Goal: Navigation & Orientation: Go to known website

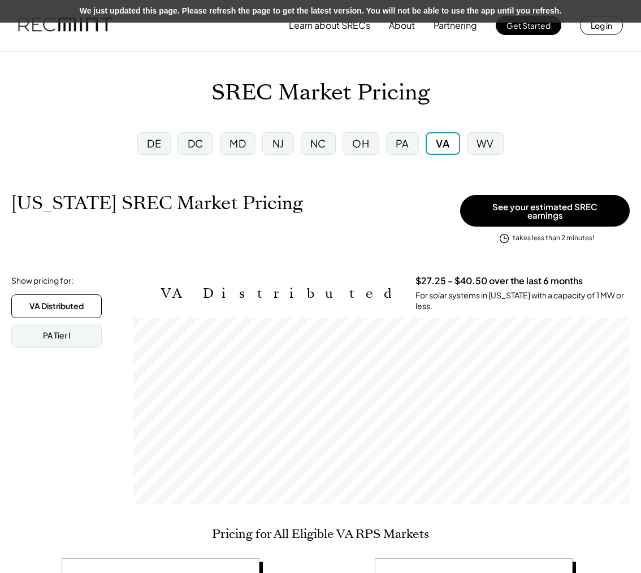
scroll to position [187, 497]
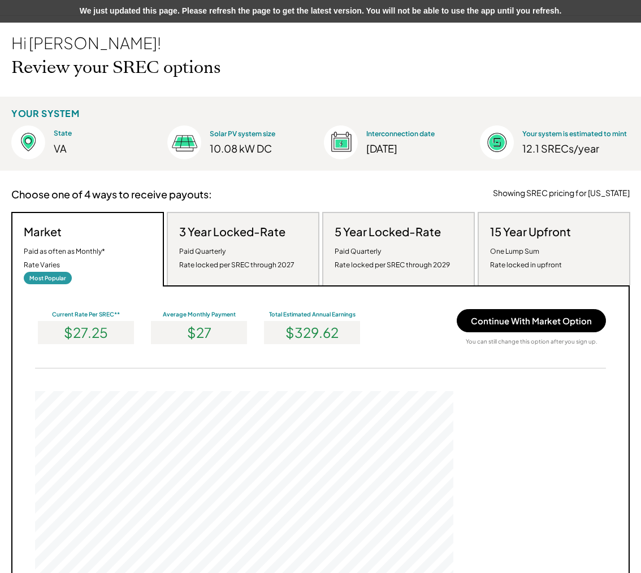
scroll to position [215, 418]
